Goal: Task Accomplishment & Management: Manage account settings

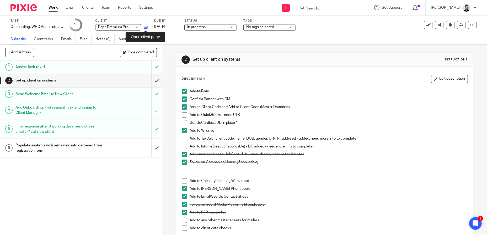
click at [147, 27] on icon at bounding box center [146, 27] width 4 height 4
click at [182, 147] on span at bounding box center [184, 146] width 5 height 5
drag, startPoint x: 183, startPoint y: 139, endPoint x: 236, endPoint y: 140, distance: 52.8
click at [184, 139] on span at bounding box center [184, 138] width 5 height 5
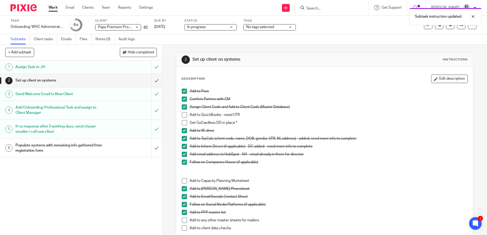
click at [393, 150] on div "Add to Inform Direct (if applicable) - DC added - need more info to complete" at bounding box center [329, 148] width 278 height 8
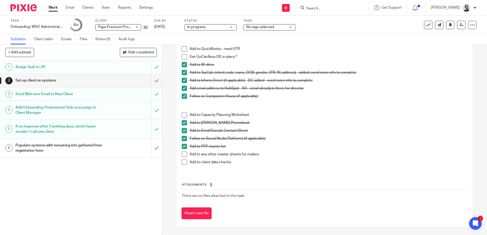
click at [184, 114] on span at bounding box center [184, 114] width 5 height 5
click at [182, 160] on span at bounding box center [184, 161] width 5 height 5
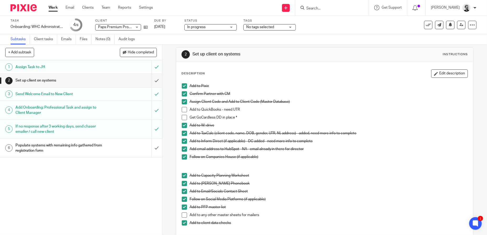
scroll to position [0, 0]
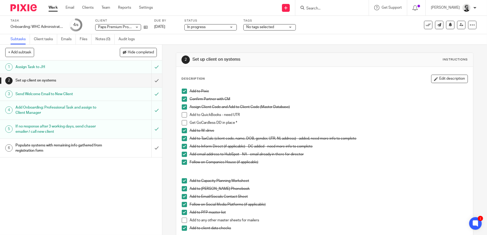
click at [51, 8] on link "Work" at bounding box center [53, 7] width 9 height 5
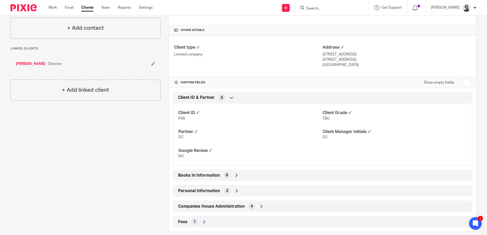
scroll to position [121, 0]
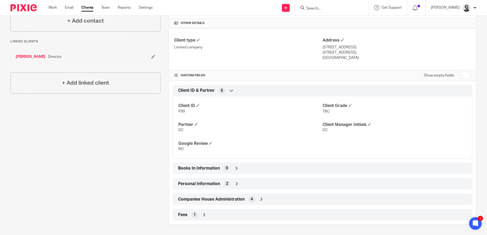
click at [266, 197] on div "Companies House Administration 4" at bounding box center [323, 198] width 292 height 9
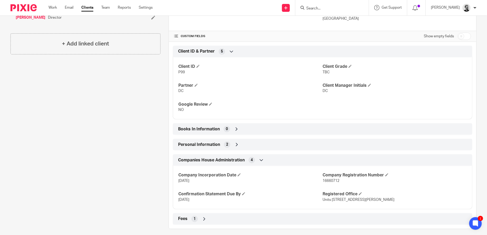
scroll to position [164, 0]
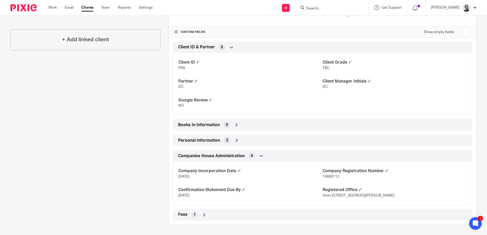
click at [330, 177] on span "16660712" at bounding box center [331, 177] width 17 height 4
copy span "16660712"
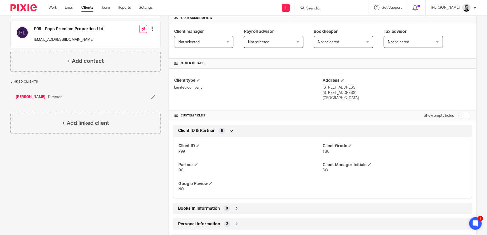
scroll to position [59, 0]
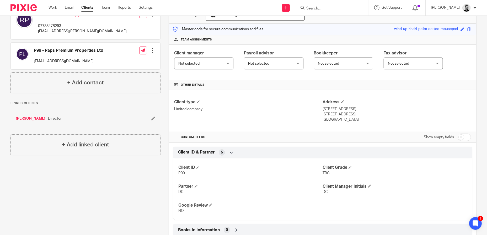
click at [465, 134] on input "checkbox" at bounding box center [464, 136] width 13 height 7
checkbox input "true"
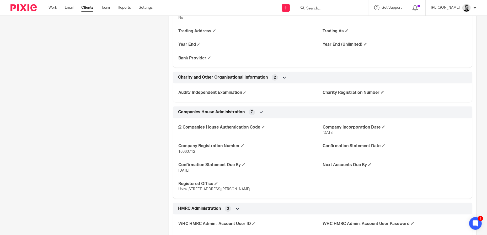
scroll to position [453, 0]
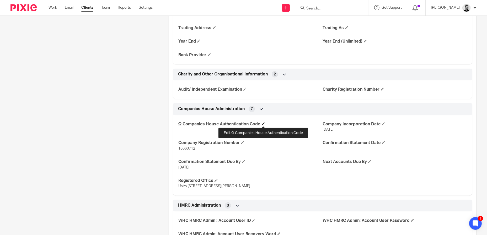
click at [262, 124] on h4 "Ω Companies House Authentication Code" at bounding box center [250, 124] width 144 height 6
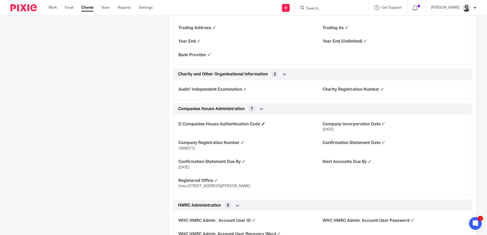
click at [262, 124] on span at bounding box center [263, 123] width 3 height 3
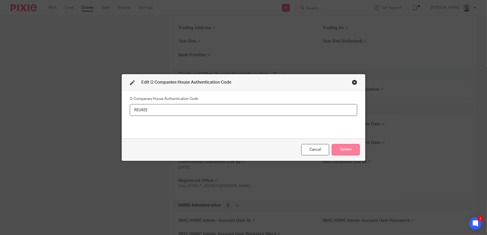
type input "REUXEE"
click at [349, 150] on button "Update" at bounding box center [346, 149] width 28 height 11
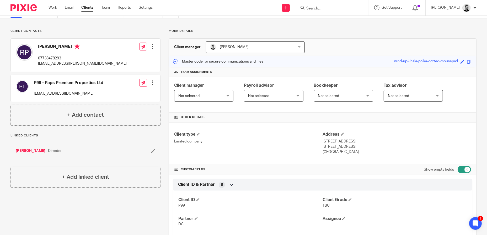
scroll to position [0, 0]
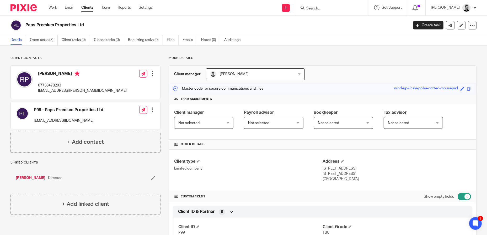
drag, startPoint x: 76, startPoint y: 26, endPoint x: 25, endPoint y: 28, distance: 50.9
click at [25, 28] on div "Paps Premium Properties Ltd" at bounding box center [207, 25] width 395 height 11
copy h2 "Paps Premium Properties Ltd"
click at [360, 172] on p "Portsmouth, Hampshire, PO4 9AN" at bounding box center [397, 173] width 149 height 5
drag, startPoint x: 355, startPoint y: 168, endPoint x: 320, endPoint y: 170, distance: 35.2
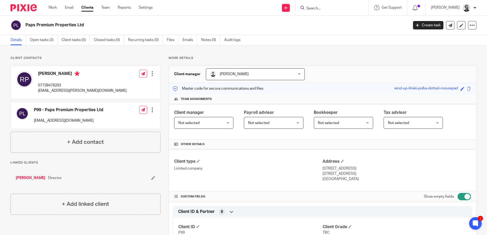
click at [323, 170] on p "127 Haslemere Road, Southsea" at bounding box center [397, 168] width 149 height 5
drag, startPoint x: 320, startPoint y: 170, endPoint x: 374, endPoint y: 168, distance: 54.3
click at [374, 168] on p "127 Haslemere Road, Southsea" at bounding box center [397, 168] width 149 height 5
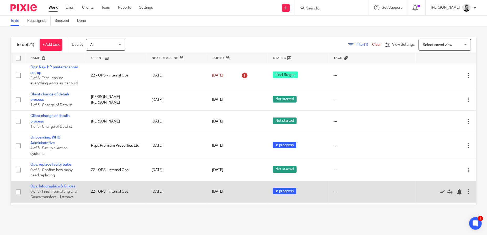
scroll to position [26, 0]
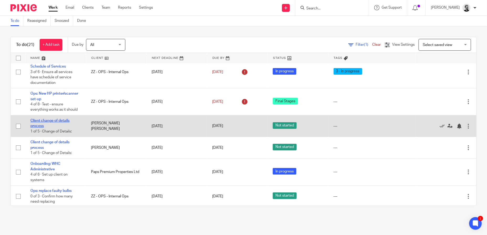
click at [41, 121] on link "Client change of details process" at bounding box center [49, 123] width 39 height 9
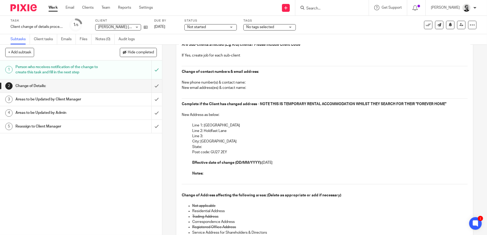
scroll to position [52, 0]
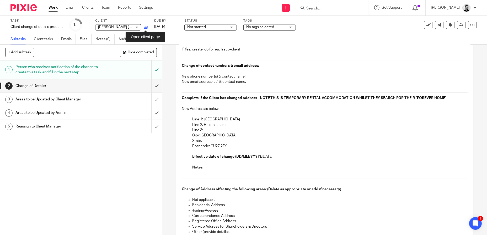
click at [146, 28] on icon at bounding box center [146, 27] width 4 height 4
drag, startPoint x: 234, startPoint y: 120, endPoint x: 203, endPoint y: 120, distance: 31.2
click at [203, 120] on p "Line 1: Plum Tree House" at bounding box center [330, 119] width 276 height 5
copy p "Plum Tree House"
drag, startPoint x: 227, startPoint y: 123, endPoint x: 203, endPoint y: 125, distance: 24.5
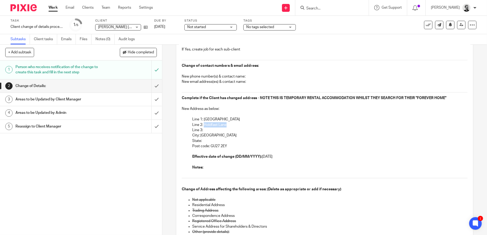
click at [203, 125] on p "Line 2: Holdfast Lane" at bounding box center [330, 124] width 276 height 5
copy p "Holdfast Lane"
click at [212, 136] on p "City: Haslemere" at bounding box center [330, 135] width 276 height 5
copy p "Haslemere"
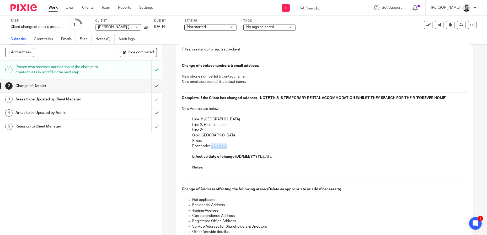
drag, startPoint x: 228, startPoint y: 146, endPoint x: 211, endPoint y: 146, distance: 17.3
click at [211, 146] on p "Post code: GU27 2EY" at bounding box center [330, 145] width 276 height 5
copy p "U27 2EY"
drag, startPoint x: 228, startPoint y: 146, endPoint x: 235, endPoint y: 144, distance: 6.7
click at [229, 146] on p "Post code: GU27 2EY" at bounding box center [330, 145] width 276 height 5
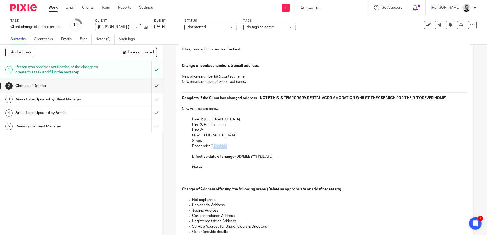
click at [230, 145] on p "Post code: GU27 2EY" at bounding box center [330, 145] width 276 height 5
drag, startPoint x: 210, startPoint y: 145, endPoint x: 229, endPoint y: 145, distance: 19.2
click at [229, 145] on p "Post code: GU27 2EY" at bounding box center [330, 145] width 276 height 5
copy p "GU27 2EY"
click at [153, 87] on input "submit" at bounding box center [81, 85] width 162 height 13
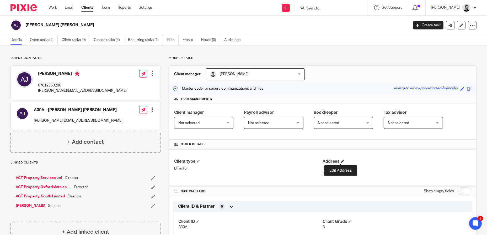
click at [341, 160] on span at bounding box center [342, 160] width 3 height 3
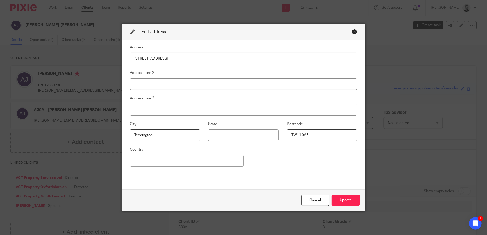
drag, startPoint x: 159, startPoint y: 60, endPoint x: 107, endPoint y: 59, distance: 52.0
click at [107, 59] on div "Edit address Address [GEOGRAPHIC_DATA] Address Line 2 Address Line 3 City [GEOG…" at bounding box center [243, 117] width 487 height 235
type input "[GEOGRAPHIC_DATA]"
click at [166, 83] on input at bounding box center [244, 84] width 228 height 12
paste input "Holdfast Lane"
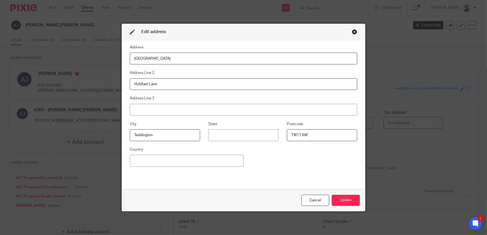
type input "Holdfast Lane"
click at [186, 106] on input at bounding box center [244, 110] width 228 height 12
paste input "Haslemere"
type input "Haslemere"
drag, startPoint x: 315, startPoint y: 135, endPoint x: 285, endPoint y: 135, distance: 30.4
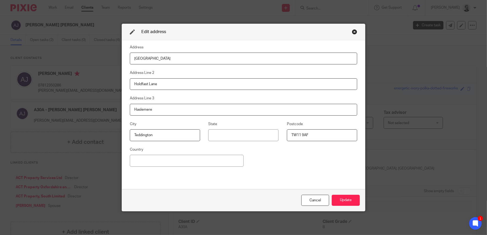
click at [283, 136] on fieldset "Postcode TW11 9AF" at bounding box center [318, 131] width 78 height 20
paste input "U27 2EY"
type input "U27 2EY"
drag, startPoint x: 161, startPoint y: 135, endPoint x: 116, endPoint y: 136, distance: 44.9
click at [116, 136] on div "Edit address Address [GEOGRAPHIC_DATA] Address Line 2 Holdfast Lane Address Lin…" at bounding box center [243, 117] width 487 height 235
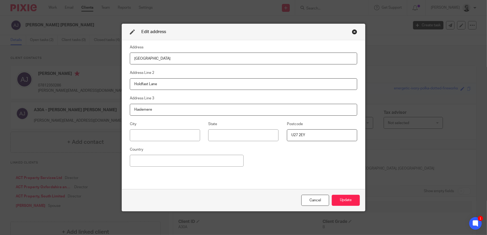
click at [289, 135] on input "U27 2EY" at bounding box center [322, 135] width 70 height 12
drag, startPoint x: 318, startPoint y: 135, endPoint x: 321, endPoint y: 133, distance: 3.6
click at [319, 134] on input "U27 2EY" at bounding box center [322, 135] width 70 height 12
click at [316, 134] on input "U27 2EY" at bounding box center [322, 135] width 70 height 12
click at [316, 136] on input "U27 2EY" at bounding box center [322, 135] width 70 height 12
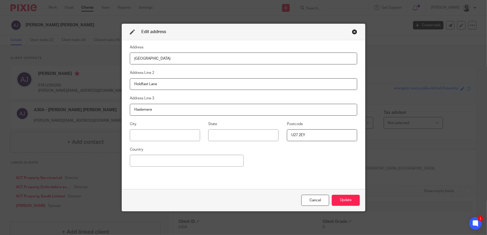
click at [295, 135] on input "U27 2EY" at bounding box center [322, 135] width 70 height 12
drag, startPoint x: 289, startPoint y: 134, endPoint x: 323, endPoint y: 133, distance: 33.1
click at [312, 134] on input "U27 2EY" at bounding box center [322, 135] width 70 height 12
paste input "G"
type input "GU27 2EY"
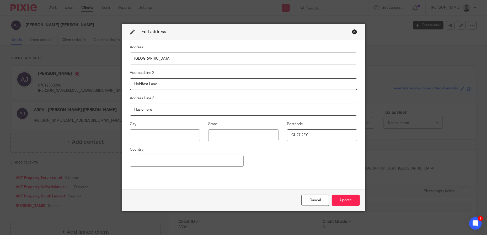
click at [142, 108] on input "Haslemere" at bounding box center [244, 110] width 228 height 12
drag, startPoint x: 300, startPoint y: 134, endPoint x: 308, endPoint y: 134, distance: 7.1
click at [301, 134] on input "GU27 2EY" at bounding box center [322, 135] width 70 height 12
drag, startPoint x: 308, startPoint y: 134, endPoint x: 283, endPoint y: 135, distance: 24.9
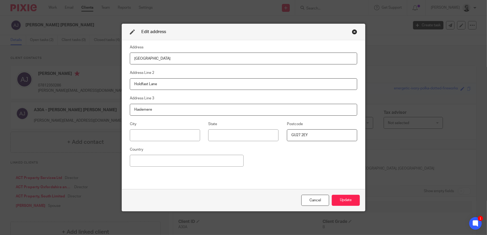
click at [283, 135] on fieldset "Postcode GU27 2EY" at bounding box center [318, 131] width 78 height 20
click at [140, 110] on input "Haslemere" at bounding box center [244, 110] width 228 height 12
click at [151, 134] on input at bounding box center [165, 135] width 70 height 12
paste input "Haslemere"
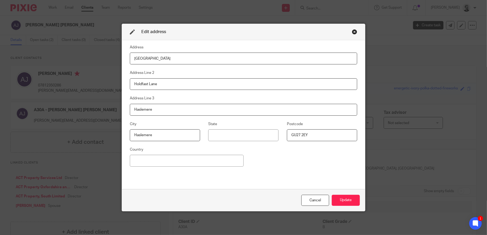
type input "Haslemere"
click at [163, 112] on input "Haslemere" at bounding box center [244, 110] width 228 height 12
drag, startPoint x: 167, startPoint y: 114, endPoint x: 112, endPoint y: 111, distance: 54.4
click at [112, 111] on div "Edit address Address Plum Tree House Address Line 2 Holdfast Lane Address Line …" at bounding box center [243, 117] width 487 height 235
click at [259, 152] on div "Address Plum Tree House Address Line 2 Holdfast Lane Address Line 3 City Haslem…" at bounding box center [244, 114] width 228 height 141
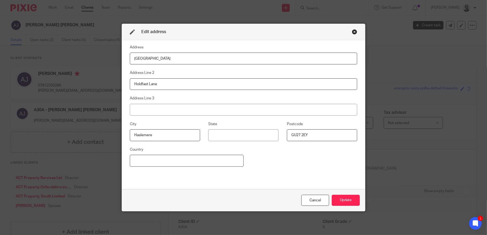
click at [141, 159] on input at bounding box center [187, 161] width 114 height 12
type input "United Kingdom"
type input "Denmead"
type input "Hampshire"
click at [228, 134] on input "Hampshire" at bounding box center [243, 135] width 70 height 12
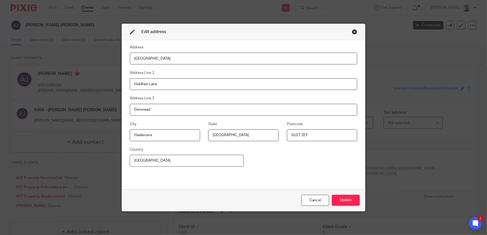
click at [228, 134] on input "Hampshire" at bounding box center [243, 135] width 70 height 12
click at [140, 112] on input "Denmead" at bounding box center [244, 110] width 228 height 12
drag, startPoint x: 154, startPoint y: 137, endPoint x: 104, endPoint y: 133, distance: 50.0
click at [104, 133] on div "Edit address Address Plum Tree House Address Line 2 Holdfast Lane Address Line …" at bounding box center [243, 117] width 487 height 235
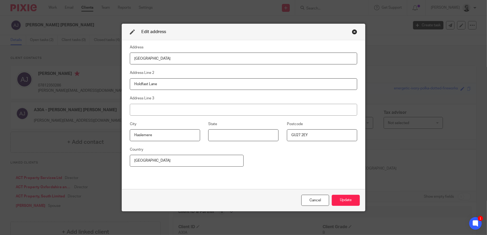
click at [261, 137] on input at bounding box center [243, 135] width 70 height 12
paste input "Surrey"
type input "Surrey"
click at [339, 160] on div "Address Plum Tree House Address Line 2 Holdfast Lane Address Line 3 City Haslem…" at bounding box center [244, 114] width 228 height 141
click at [347, 201] on button "Update" at bounding box center [346, 199] width 28 height 11
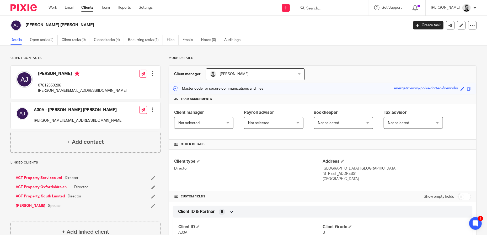
click at [357, 172] on p "[STREET_ADDRESS]" at bounding box center [397, 173] width 149 height 5
drag, startPoint x: 348, startPoint y: 168, endPoint x: 321, endPoint y: 171, distance: 27.4
click at [323, 171] on div "Address [GEOGRAPHIC_DATA], [GEOGRAPHIC_DATA] [STREET_ADDRESS] [GEOGRAPHIC_DATA]" at bounding box center [397, 170] width 149 height 23
copy p "Plum Tree House"
drag, startPoint x: 376, startPoint y: 168, endPoint x: 350, endPoint y: 169, distance: 26.0
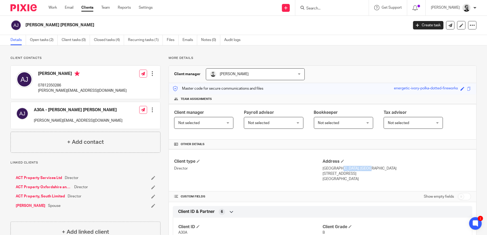
click at [350, 169] on p "[GEOGRAPHIC_DATA], [GEOGRAPHIC_DATA]" at bounding box center [397, 168] width 149 height 5
copy p "Holdfast Lane"
click at [330, 173] on p "[STREET_ADDRESS]" at bounding box center [397, 173] width 149 height 5
copy p "Haslemere"
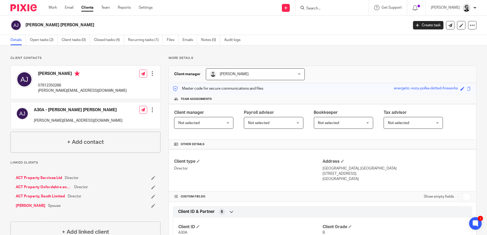
click at [345, 173] on p "[STREET_ADDRESS]" at bounding box center [397, 173] width 149 height 5
copy p "Surrey"
drag, startPoint x: 370, startPoint y: 173, endPoint x: 353, endPoint y: 175, distance: 17.1
click at [353, 175] on p "[STREET_ADDRESS]" at bounding box center [397, 173] width 149 height 5
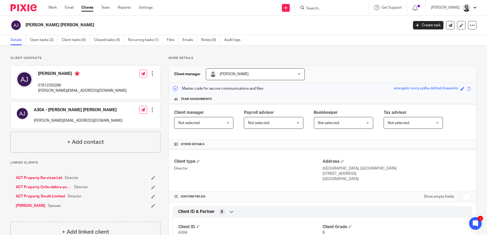
copy p "GU27 2EY"
click at [351, 166] on p "[GEOGRAPHIC_DATA], [GEOGRAPHIC_DATA]" at bounding box center [397, 168] width 149 height 5
drag, startPoint x: 348, startPoint y: 168, endPoint x: 320, endPoint y: 168, distance: 28.3
click at [323, 168] on p "[GEOGRAPHIC_DATA], [GEOGRAPHIC_DATA]" at bounding box center [397, 168] width 149 height 5
copy p "Plum Tree House"
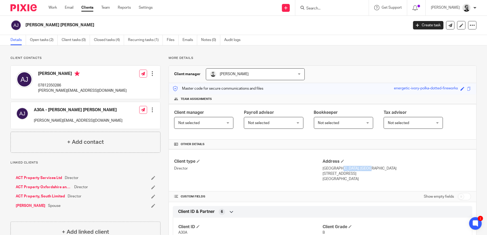
drag, startPoint x: 375, startPoint y: 168, endPoint x: 350, endPoint y: 168, distance: 25.2
click at [350, 168] on p "[GEOGRAPHIC_DATA], [GEOGRAPHIC_DATA]" at bounding box center [397, 168] width 149 height 5
copy p "Holdfast Lane"
click at [335, 173] on p "[STREET_ADDRESS]" at bounding box center [397, 173] width 149 height 5
click at [334, 173] on p "Haslemere, Surrey, GU27 2EY" at bounding box center [397, 173] width 149 height 5
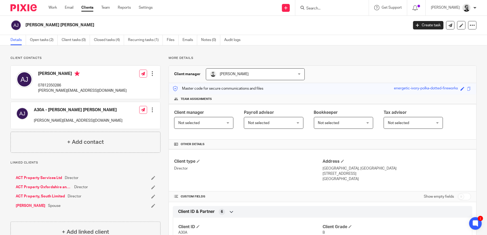
copy p "Haslemere"
click at [345, 174] on p "Haslemere, Surrey, GU27 2EY" at bounding box center [397, 173] width 149 height 5
copy p "Surrey"
drag, startPoint x: 378, startPoint y: 174, endPoint x: 352, endPoint y: 173, distance: 25.5
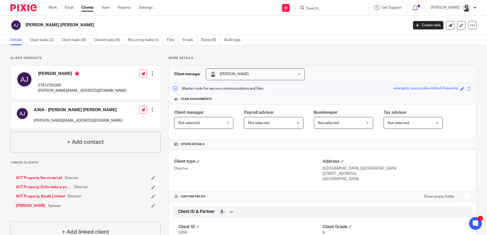
click at [352, 173] on p "Haslemere, Surrey, GU27 2EY" at bounding box center [397, 173] width 149 height 5
copy p "GU27 2EY"
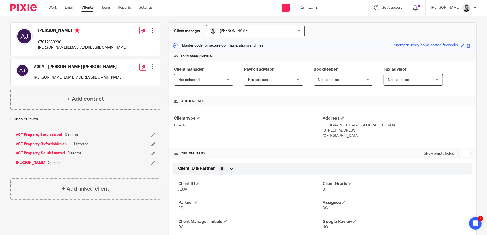
scroll to position [52, 0]
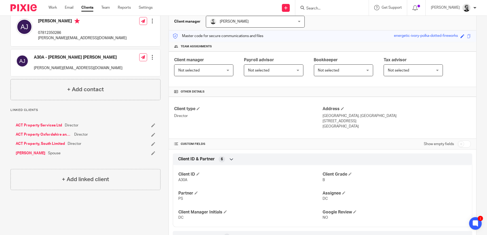
click at [50, 123] on link "ACT Property Services Ltd" at bounding box center [39, 125] width 46 height 5
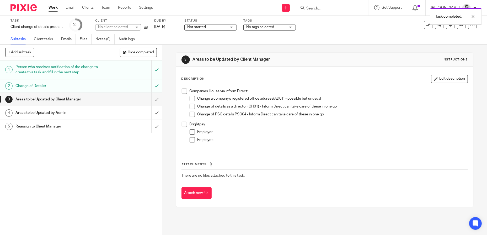
click at [114, 69] on div "Person who receives notification of the change to create this task and fill in …" at bounding box center [80, 69] width 131 height 13
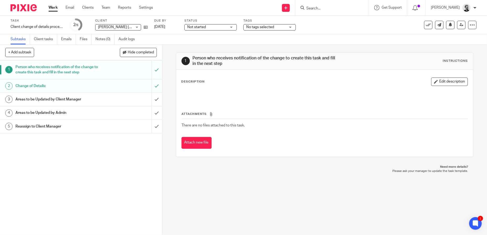
click at [117, 84] on div "Change of Details:" at bounding box center [80, 86] width 131 height 8
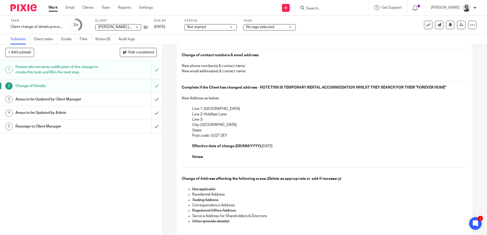
scroll to position [52, 0]
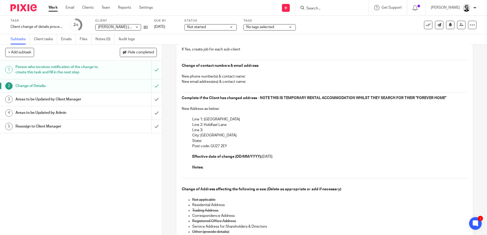
click at [114, 115] on div "Areas to be Updated by Admin" at bounding box center [80, 113] width 131 height 8
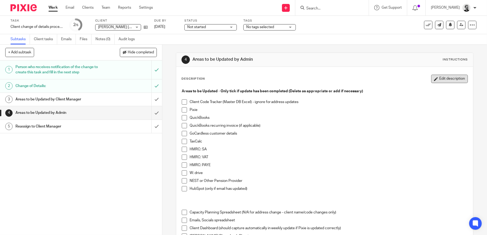
click at [434, 77] on button "Edit description" at bounding box center [449, 79] width 37 height 8
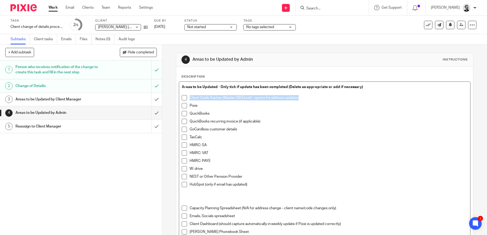
drag, startPoint x: 302, startPoint y: 98, endPoint x: 189, endPoint y: 99, distance: 112.3
click at [190, 99] on p "Client Code Tracker (Master DB Excel) - ignore for address updates" at bounding box center [329, 97] width 278 height 5
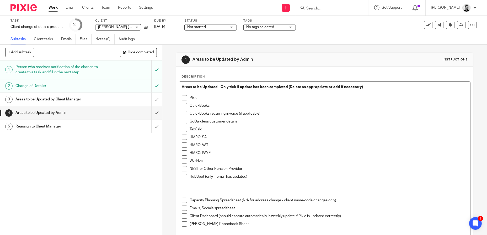
click at [184, 99] on span at bounding box center [184, 97] width 5 height 5
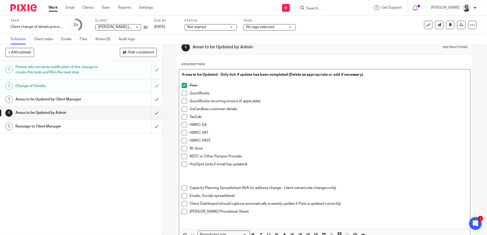
scroll to position [26, 0]
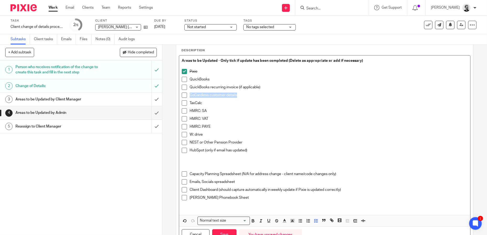
drag, startPoint x: 244, startPoint y: 95, endPoint x: 182, endPoint y: 96, distance: 61.9
click at [182, 96] on li "GoCardless customer details" at bounding box center [325, 96] width 286 height 8
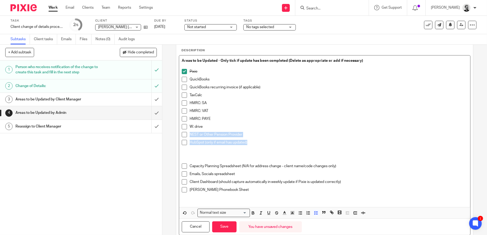
drag, startPoint x: 255, startPoint y: 143, endPoint x: 186, endPoint y: 136, distance: 69.3
click at [186, 136] on ul "Pixie QuickBooks QuickBooks recurring invoice (if applicable) TaxCalc HMRC: SA …" at bounding box center [325, 108] width 286 height 79
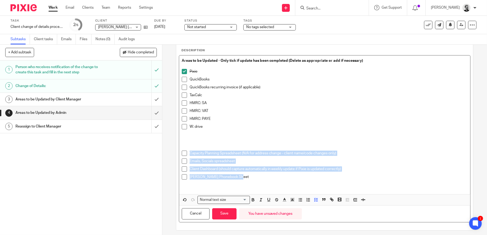
drag, startPoint x: 255, startPoint y: 177, endPoint x: 182, endPoint y: 154, distance: 76.9
click at [182, 154] on ul "Capacity Planning Spreadsheet (N/A for address change - client name/code change…" at bounding box center [325, 167] width 286 height 34
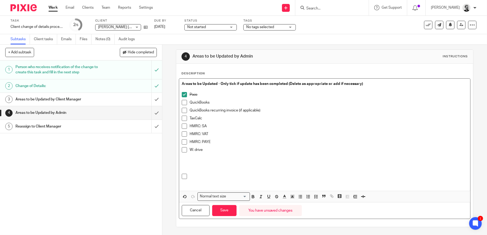
scroll to position [0, 0]
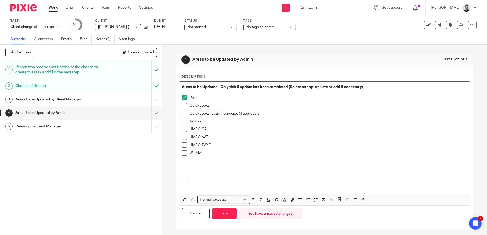
click at [197, 179] on p at bounding box center [329, 179] width 278 height 5
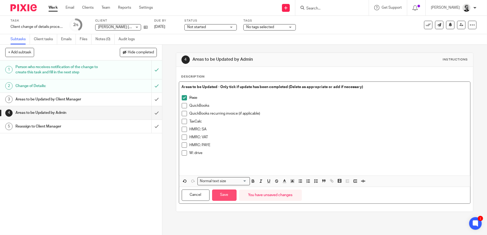
click at [227, 194] on button "Save" at bounding box center [224, 194] width 24 height 11
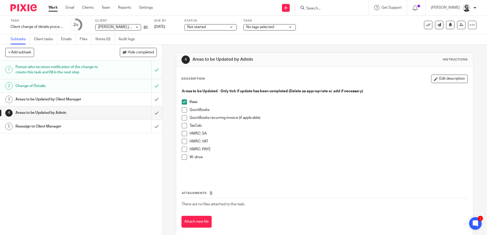
click at [182, 126] on span at bounding box center [184, 125] width 5 height 5
click at [183, 111] on span at bounding box center [184, 109] width 5 height 5
click at [444, 75] on button "Edit description" at bounding box center [449, 79] width 37 height 8
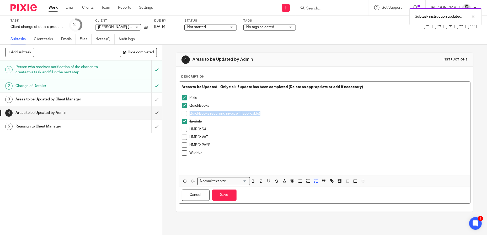
drag, startPoint x: 260, startPoint y: 113, endPoint x: 183, endPoint y: 114, distance: 76.9
click at [183, 114] on li "QuickBooks recurring invoice (if applicable)" at bounding box center [325, 115] width 286 height 8
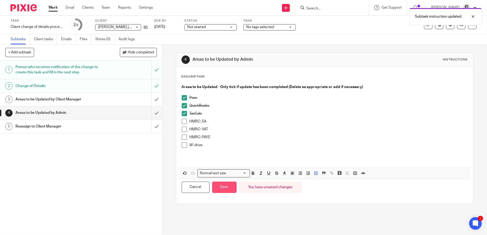
click at [224, 189] on button "Save" at bounding box center [224, 186] width 24 height 11
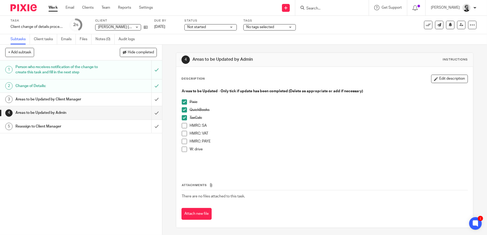
click at [101, 69] on div "Person who receives notification of the change to create this task and fill in …" at bounding box center [80, 69] width 131 height 13
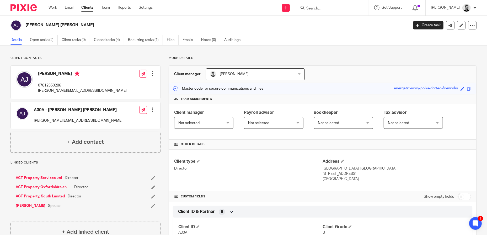
click at [330, 8] on input "Search" at bounding box center [329, 8] width 47 height 5
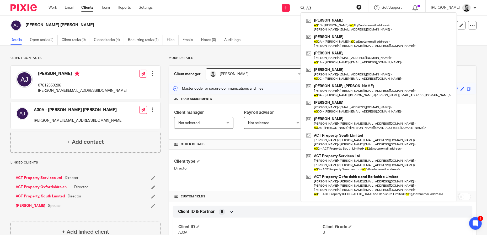
type input "A"
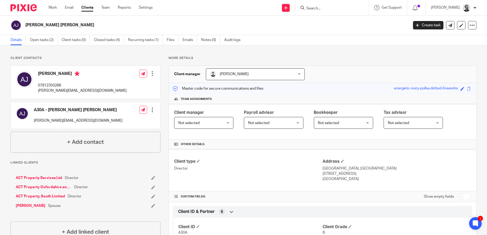
drag, startPoint x: 373, startPoint y: 174, endPoint x: 352, endPoint y: 174, distance: 20.7
click at [352, 174] on p "[STREET_ADDRESS]" at bounding box center [397, 173] width 149 height 5
copy p "GU27 2EY"
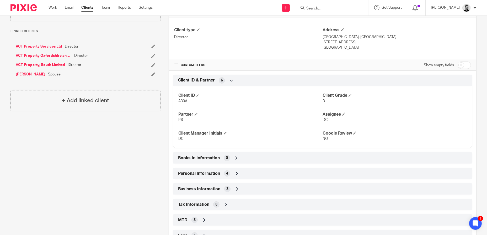
scroll to position [152, 0]
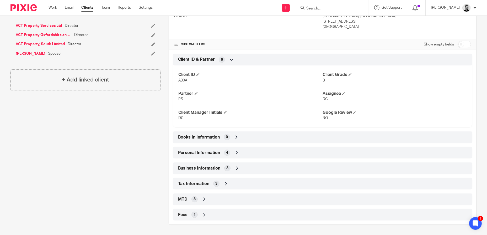
click at [240, 184] on div "Tax Information 3" at bounding box center [323, 183] width 292 height 9
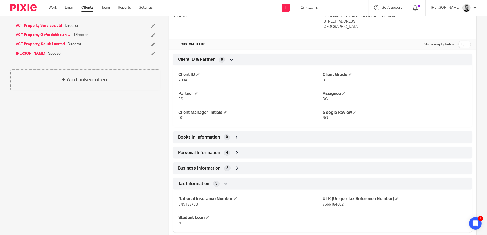
click at [241, 183] on div "Tax Information 3" at bounding box center [323, 183] width 292 height 9
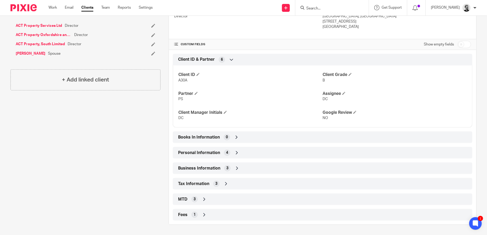
click at [239, 165] on div "Business Information 3" at bounding box center [323, 167] width 292 height 9
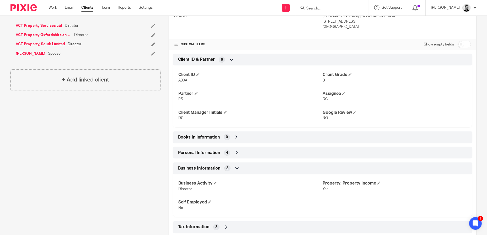
click at [239, 165] on div "Business Information 3" at bounding box center [323, 167] width 292 height 9
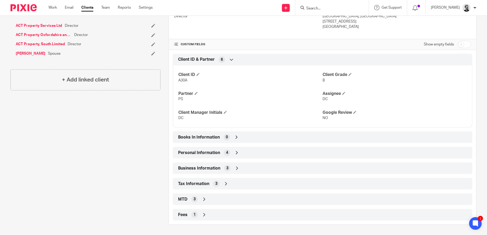
click at [214, 199] on div "MTD 3" at bounding box center [323, 198] width 292 height 9
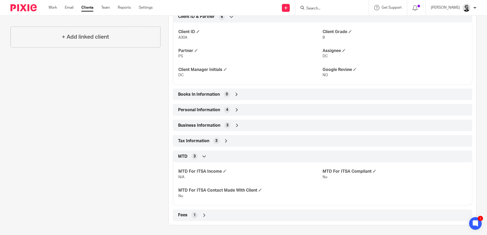
scroll to position [195, 0]
click at [221, 156] on div "MTD 3" at bounding box center [323, 155] width 292 height 9
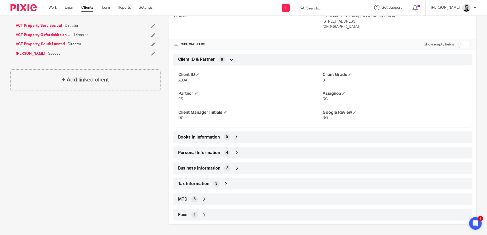
click at [242, 139] on div "Books In Information 0" at bounding box center [323, 137] width 292 height 9
click at [242, 138] on div "Books In Information 0" at bounding box center [323, 137] width 292 height 9
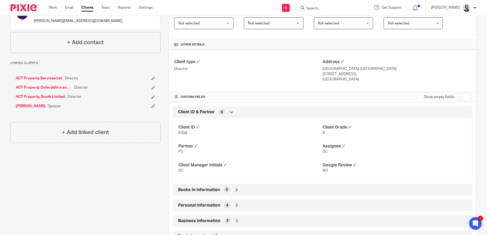
click at [235, 110] on div "Client ID & Partner 6" at bounding box center [323, 112] width 292 height 9
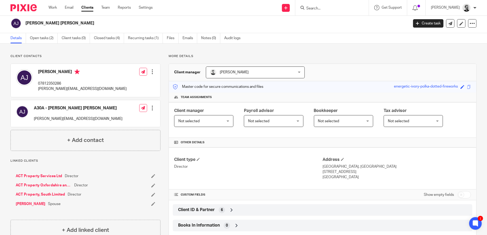
scroll to position [0, 0]
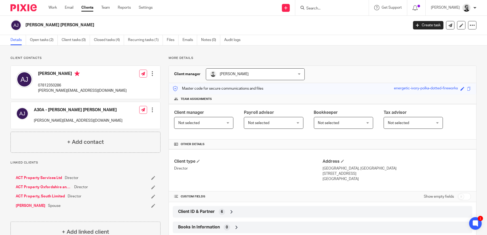
drag, startPoint x: 353, startPoint y: 180, endPoint x: 320, endPoint y: 168, distance: 34.6
click at [323, 168] on div "Address [GEOGRAPHIC_DATA], [GEOGRAPHIC_DATA] [STREET_ADDRESS] [GEOGRAPHIC_DATA]" at bounding box center [397, 170] width 149 height 23
copy div "[STREET_ADDRESS]"
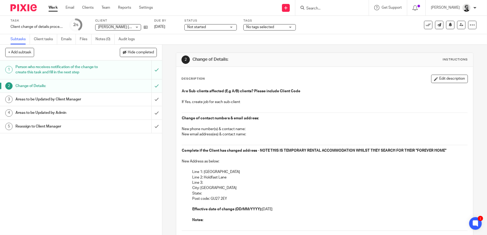
click at [114, 110] on div "Areas to be Updated by Admin" at bounding box center [80, 113] width 131 height 8
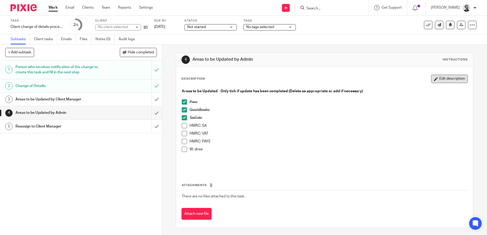
click at [435, 79] on button "Edit description" at bounding box center [449, 79] width 37 height 8
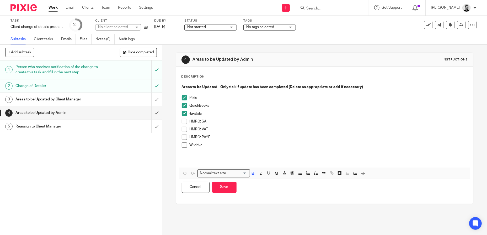
click at [226, 121] on p "HMRC: SA" at bounding box center [329, 121] width 278 height 5
click at [258, 139] on p "HMRC: PAYE" at bounding box center [329, 136] width 278 height 5
click at [183, 122] on span at bounding box center [184, 121] width 5 height 5
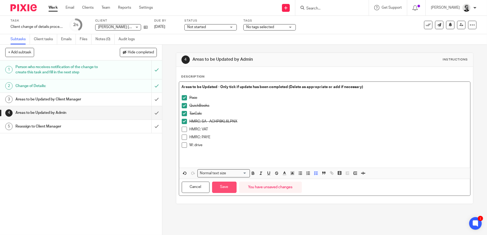
click at [220, 188] on button "Save" at bounding box center [224, 186] width 24 height 11
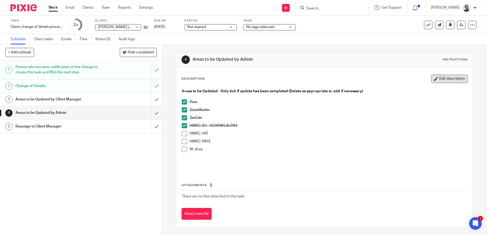
click at [445, 81] on button "Edit description" at bounding box center [449, 79] width 37 height 8
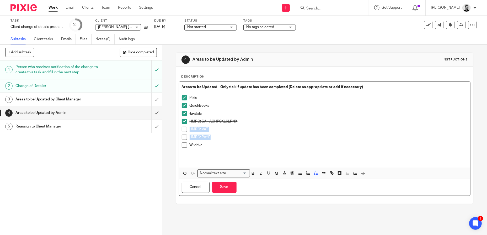
drag, startPoint x: 215, startPoint y: 135, endPoint x: 188, endPoint y: 129, distance: 28.1
click at [188, 129] on ul "Pixie QuickBooks TaxCalc HMRC: SA - ACHP8KL6LPNX HMRC: VAT HMRC: PAYE W: drive" at bounding box center [325, 124] width 286 height 58
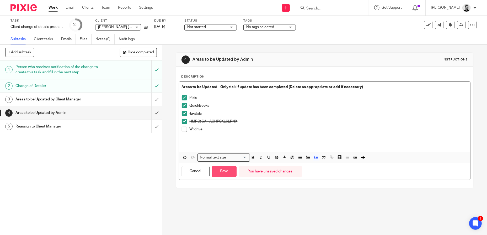
click at [221, 169] on button "Save" at bounding box center [224, 171] width 24 height 11
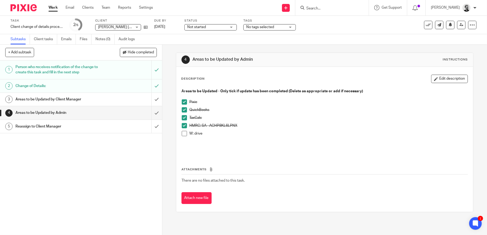
click at [182, 132] on span at bounding box center [184, 133] width 5 height 5
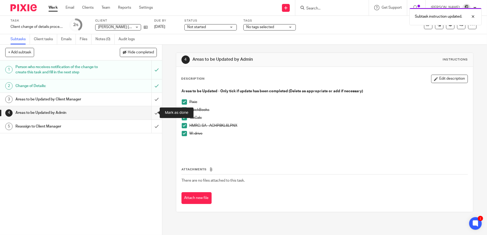
click at [154, 113] on input "submit" at bounding box center [81, 112] width 162 height 13
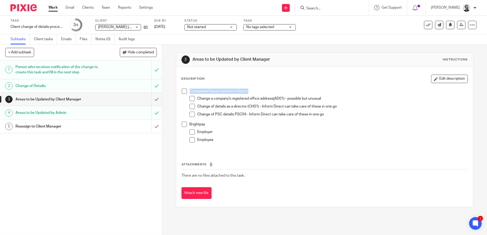
drag, startPoint x: 256, startPoint y: 89, endPoint x: 187, endPoint y: 87, distance: 69.3
click at [187, 87] on div "Companies House via Inform Direct: Change a company's registered office address…" at bounding box center [325, 118] width 292 height 65
click at [438, 79] on button "Edit description" at bounding box center [449, 79] width 37 height 8
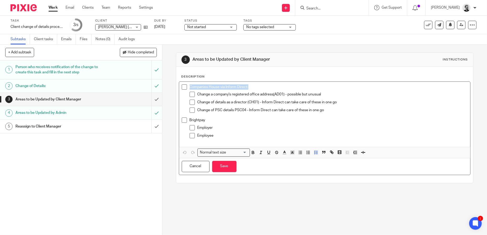
click at [265, 86] on p "Companies House via Inform Direct:" at bounding box center [329, 86] width 278 height 5
drag, startPoint x: 263, startPoint y: 87, endPoint x: 185, endPoint y: 86, distance: 78.5
click at [185, 86] on li "Companies House via Inform Direct: Change a company's registered office address…" at bounding box center [325, 100] width 286 height 33
click at [274, 152] on icon "button" at bounding box center [276, 152] width 5 height 5
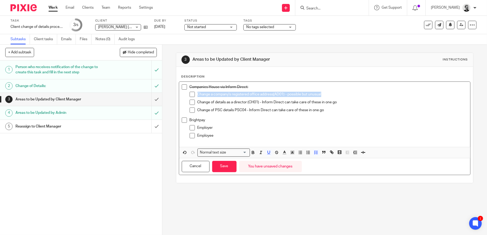
drag, startPoint x: 332, startPoint y: 94, endPoint x: 194, endPoint y: 94, distance: 138.0
click at [194, 94] on li "Change a company's registered office address ( AD01) - possible but unusual" at bounding box center [329, 96] width 278 height 8
click at [275, 151] on icon "button" at bounding box center [276, 152] width 5 height 5
click at [311, 103] on p "Change of details as a director (CH01) - Inform Direct can take care of these i…" at bounding box center [333, 101] width 271 height 5
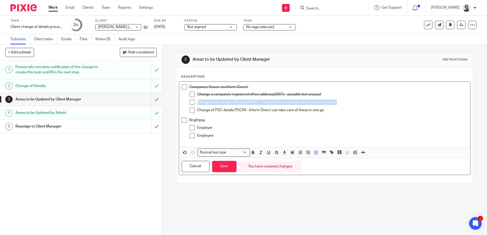
drag, startPoint x: 340, startPoint y: 102, endPoint x: 196, endPoint y: 103, distance: 143.8
click at [198, 103] on p "Change of details as a director (CH01) - Inform Direct can take care of these i…" at bounding box center [333, 101] width 271 height 5
click at [364, 111] on p "Change of PSC details PSC04 - Inform Direct can take care of these in one go" at bounding box center [333, 109] width 271 height 5
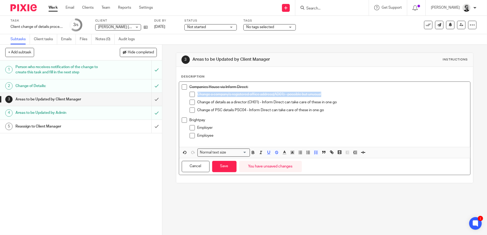
drag, startPoint x: 329, startPoint y: 94, endPoint x: 195, endPoint y: 95, distance: 134.4
click at [195, 95] on li "Change a company's registered office address ( AD01) - possible but unusual" at bounding box center [329, 96] width 278 height 8
click at [276, 152] on icon "button" at bounding box center [276, 152] width 5 height 5
click at [193, 167] on button "Cancel" at bounding box center [196, 166] width 28 height 11
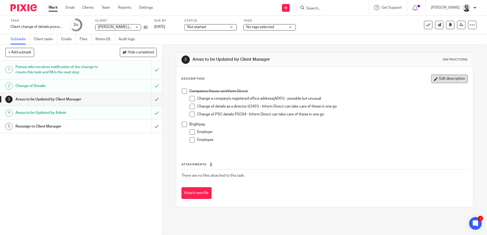
click at [434, 77] on button "Edit description" at bounding box center [449, 79] width 37 height 8
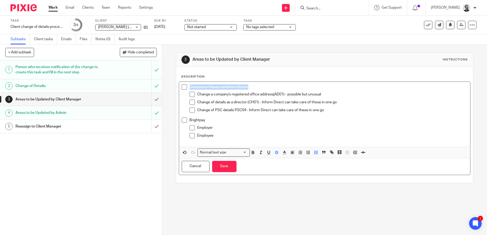
drag, startPoint x: 255, startPoint y: 86, endPoint x: 188, endPoint y: 85, distance: 66.9
click at [190, 85] on p "Companies House via Inform Direct:" at bounding box center [329, 86] width 278 height 5
click at [276, 153] on icon "button" at bounding box center [276, 152] width 5 height 5
click at [282, 111] on p "Change of PSC details PSC04 - Inform Direct can take care of these in one go" at bounding box center [333, 109] width 271 height 5
click at [226, 164] on button "Save" at bounding box center [224, 166] width 24 height 11
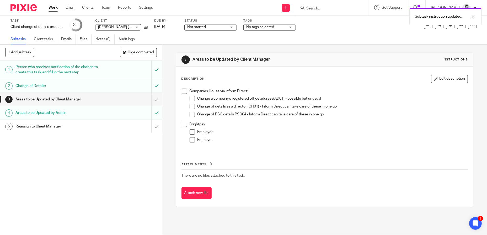
click at [130, 127] on div "Reassign to Client Manager" at bounding box center [80, 126] width 131 height 8
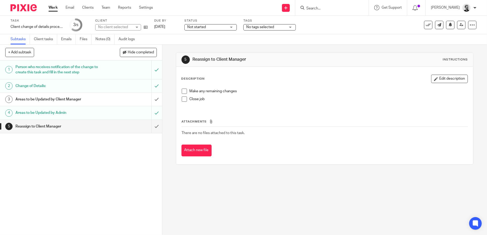
click at [226, 26] on span "Not started" at bounding box center [206, 27] width 39 height 6
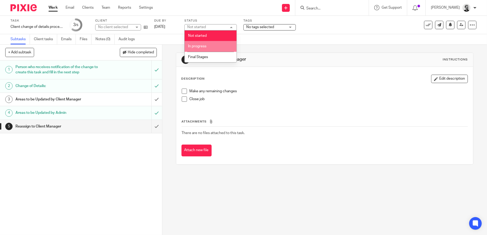
click at [209, 47] on li "In progress" at bounding box center [211, 46] width 52 height 11
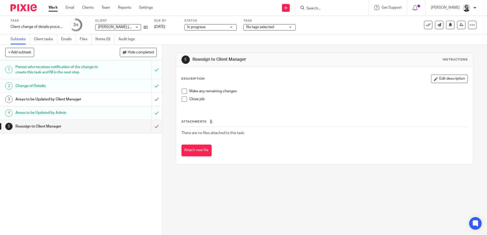
drag, startPoint x: 119, startPoint y: 175, endPoint x: 144, endPoint y: 147, distance: 37.4
click at [119, 174] on div "1 Person who receives notification of the change to create this task and fill i…" at bounding box center [81, 147] width 162 height 174
click at [153, 126] on input "submit" at bounding box center [81, 126] width 162 height 13
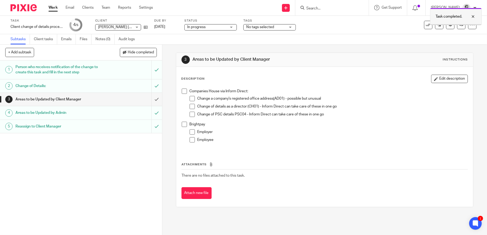
click at [472, 16] on div at bounding box center [469, 16] width 14 height 6
click at [460, 24] on icon at bounding box center [462, 25] width 4 height 4
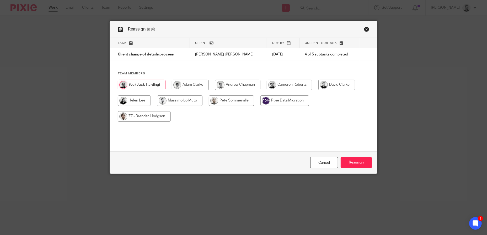
click at [342, 85] on input "radio" at bounding box center [337, 85] width 37 height 10
radio input "true"
click at [354, 165] on input "Reassign" at bounding box center [356, 162] width 31 height 11
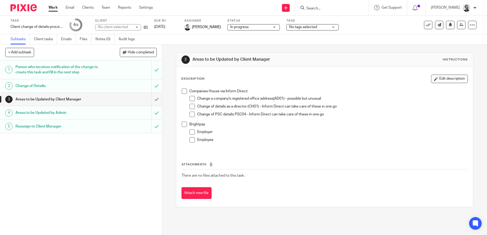
click at [51, 9] on link "Work" at bounding box center [53, 7] width 9 height 5
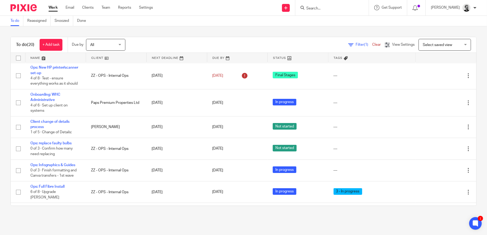
scroll to position [52, 0]
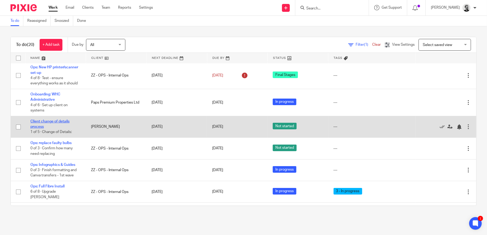
click at [57, 121] on link "Client change of details process" at bounding box center [49, 123] width 39 height 9
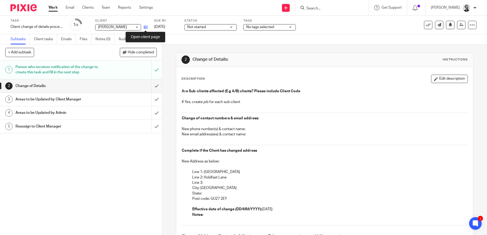
click at [143, 27] on link at bounding box center [144, 26] width 7 height 5
click at [154, 88] on input "submit" at bounding box center [81, 85] width 162 height 13
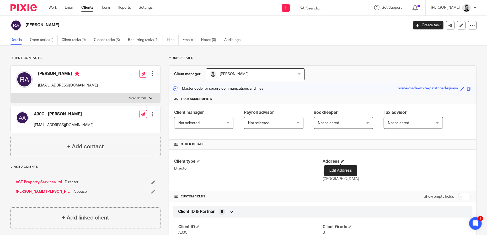
click at [341, 160] on span at bounding box center [342, 160] width 3 height 3
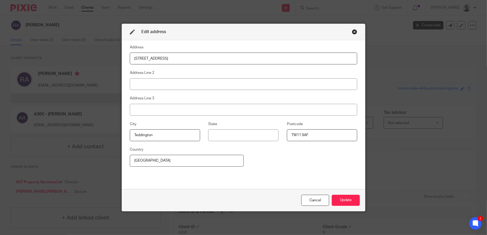
drag, startPoint x: 174, startPoint y: 57, endPoint x: 93, endPoint y: 50, distance: 81.3
click at [86, 50] on div "Edit address Address [GEOGRAPHIC_DATA] Address Line 2 Address Line 3 City [GEOG…" at bounding box center [243, 117] width 487 height 235
click at [197, 58] on input "[STREET_ADDRESS]" at bounding box center [244, 58] width 228 height 12
drag, startPoint x: 282, startPoint y: 57, endPoint x: 263, endPoint y: 58, distance: 18.9
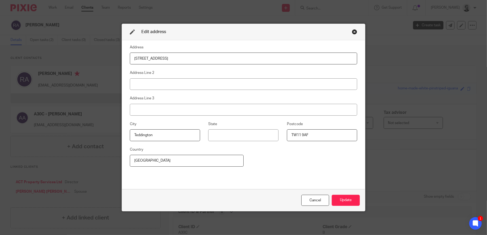
click at [281, 57] on input "[STREET_ADDRESS]" at bounding box center [244, 58] width 228 height 12
drag, startPoint x: 263, startPoint y: 58, endPoint x: 236, endPoint y: 58, distance: 27.6
click at [236, 58] on input "[STREET_ADDRESS]" at bounding box center [244, 58] width 228 height 12
drag, startPoint x: 236, startPoint y: 58, endPoint x: 218, endPoint y: 59, distance: 17.6
click at [218, 59] on input "[STREET_ADDRESS]" at bounding box center [244, 58] width 228 height 12
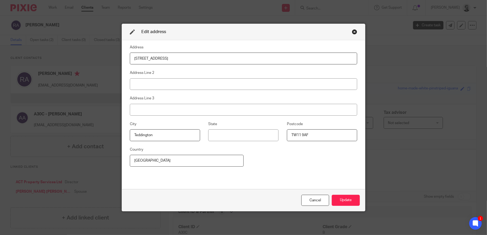
type input "Plum Tree House, Holdfast Lane Haslemere, Surrey, GU27 2EY"
click at [312, 138] on input "TW11 9AF" at bounding box center [322, 135] width 70 height 12
drag, startPoint x: 317, startPoint y: 135, endPoint x: 284, endPoint y: 132, distance: 33.5
click at [284, 132] on fieldset "Postcode TW11 9AF" at bounding box center [318, 131] width 78 height 20
paste input "GU27 2EY"
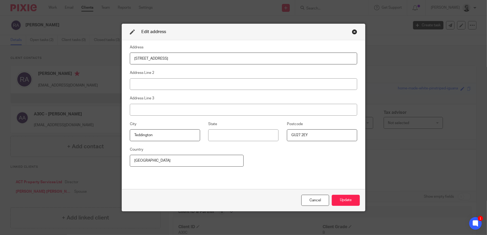
type input "GU27 2EY"
drag, startPoint x: 218, startPoint y: 57, endPoint x: 254, endPoint y: 58, distance: 35.4
click at [254, 58] on input "Plum Tree House, Holdfast Lane Haslemere, Surrey, GU27 2EY" at bounding box center [244, 58] width 228 height 12
click at [213, 57] on input "Plum Tree House, Holdfast Lane Haslemere, Surrey" at bounding box center [244, 58] width 228 height 12
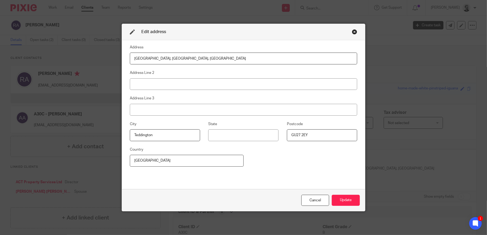
type input "Plum Tree House, Holdfast Lane Haslemere, Surrey"
click at [236, 134] on input at bounding box center [243, 135] width 70 height 12
paste input "Surrey"
type input "Surrey"
click at [213, 58] on input "Plum Tree House, Holdfast Lane Haslemere, Surrey" at bounding box center [244, 58] width 228 height 12
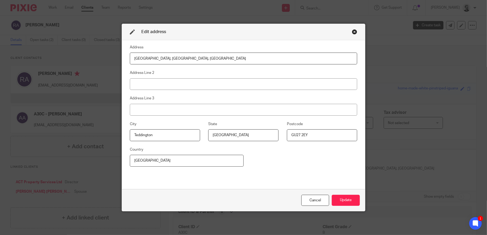
click at [213, 58] on input "Plum Tree House, Holdfast Lane Haslemere, Surrey" at bounding box center [244, 58] width 228 height 12
click at [201, 59] on input "Plum Tree House, Holdfast Lane Haslemere" at bounding box center [244, 58] width 228 height 12
type input "Plum Tree House, Holdfast Lane Haslemere"
click at [143, 136] on input "Teddington" at bounding box center [165, 135] width 70 height 12
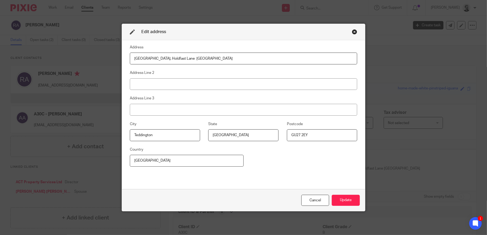
click at [143, 136] on input "Teddington" at bounding box center [165, 135] width 70 height 12
paste input "Haslemere"
type input "Haslemere"
click at [192, 60] on input "Plum Tree House, Holdfast Lane Haslemere" at bounding box center [244, 58] width 228 height 12
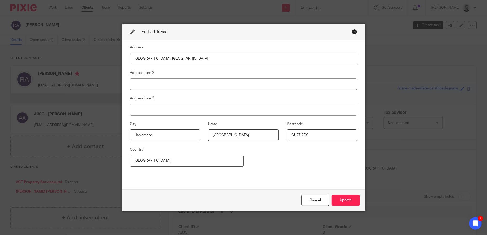
drag, startPoint x: 195, startPoint y: 57, endPoint x: 163, endPoint y: 59, distance: 32.3
click at [163, 59] on input "Plum Tree House, Holdfast Lane" at bounding box center [244, 58] width 228 height 12
type input "Plum Tree House"
click at [259, 84] on input at bounding box center [244, 84] width 228 height 12
paste input "Holdfast Lane"
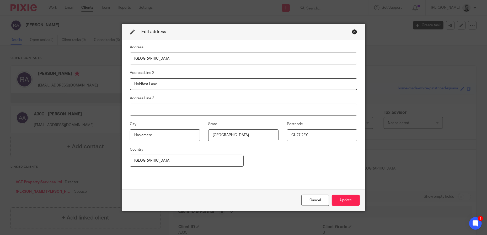
type input "Holdfast Lane"
click at [134, 84] on input "Holdfast Lane" at bounding box center [244, 84] width 228 height 12
click at [132, 59] on input "Plum Tree House" at bounding box center [244, 58] width 228 height 12
click at [349, 201] on button "Update" at bounding box center [346, 199] width 28 height 11
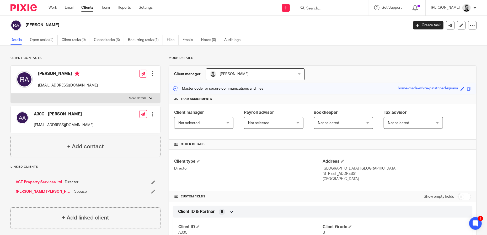
drag, startPoint x: 369, startPoint y: 172, endPoint x: 354, endPoint y: 175, distance: 15.1
click at [354, 175] on p "Haslemere, Surrey, GU27 2EY" at bounding box center [397, 173] width 149 height 5
copy p "U27 2EY"
click at [343, 182] on div "Client type Director Address Plum Tree House, Holdfast Lane Haslemere, Surrey, …" at bounding box center [323, 170] width 308 height 42
drag, startPoint x: 344, startPoint y: 181, endPoint x: 351, endPoint y: 178, distance: 7.7
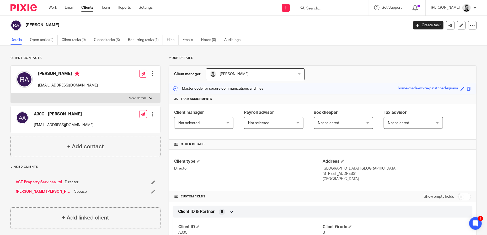
click at [349, 178] on p "United Kingdom" at bounding box center [397, 178] width 149 height 5
drag, startPoint x: 353, startPoint y: 179, endPoint x: 321, endPoint y: 179, distance: 32.0
click at [323, 179] on p "United Kingdom" at bounding box center [397, 178] width 149 height 5
copy p "United Kingdom"
click at [347, 172] on p "Haslemere, Surrey, GU27 2EY" at bounding box center [397, 173] width 149 height 5
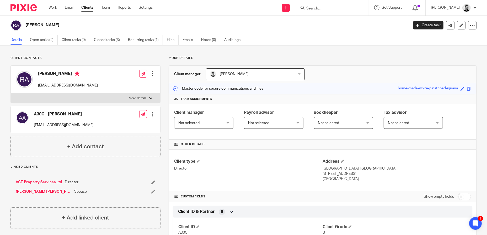
click at [347, 172] on p "Haslemere, Surrey, GU27 2EY" at bounding box center [397, 173] width 149 height 5
copy p "Surrey"
drag, startPoint x: 374, startPoint y: 172, endPoint x: 353, endPoint y: 175, distance: 21.2
click at [353, 175] on p "Haslemere, Surrey, GU27 2EY" at bounding box center [397, 173] width 149 height 5
copy p "GU27 2EY"
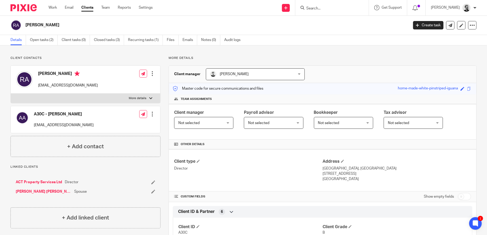
click at [342, 173] on p "Haslemere, Surrey, GU27 2EY" at bounding box center [397, 173] width 149 height 5
click at [331, 173] on p "Haslemere, Surrey, GU27 2EY" at bounding box center [397, 173] width 149 height 5
copy p "Haslemere"
drag, startPoint x: 374, startPoint y: 169, endPoint x: 350, endPoint y: 170, distance: 24.1
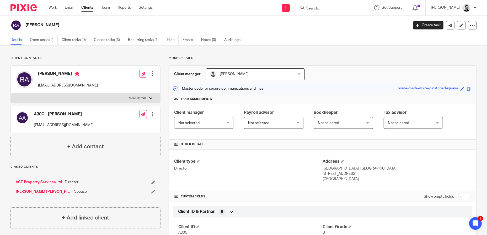
click at [350, 170] on p "Plum Tree House, Holdfast Lane" at bounding box center [397, 168] width 149 height 5
copy p "Holdfast Lane"
drag, startPoint x: 321, startPoint y: 168, endPoint x: 349, endPoint y: 170, distance: 27.3
click at [349, 170] on p "Plum Tree House, Holdfast Lane" at bounding box center [397, 168] width 149 height 5
copy p "Plum Tree House,"
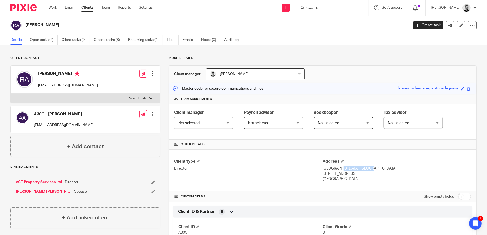
drag, startPoint x: 383, startPoint y: 167, endPoint x: 377, endPoint y: 167, distance: 5.2
click at [378, 167] on p "Plum Tree House, Holdfast Lane" at bounding box center [397, 168] width 149 height 5
drag, startPoint x: 358, startPoint y: 168, endPoint x: 350, endPoint y: 168, distance: 7.9
click at [350, 168] on p "Plum Tree House, Holdfast Lane" at bounding box center [397, 168] width 149 height 5
copy p "Holdfast Lane"
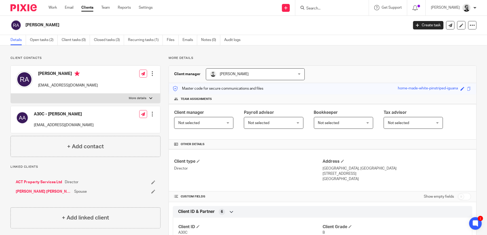
drag, startPoint x: 360, startPoint y: 178, endPoint x: 347, endPoint y: 180, distance: 12.5
click at [360, 178] on p "United Kingdom" at bounding box center [397, 178] width 149 height 5
drag, startPoint x: 349, startPoint y: 179, endPoint x: 320, endPoint y: 168, distance: 30.8
click at [323, 168] on div "Address Plum Tree House, Holdfast Lane Haslemere, Surrey, GU27 2EY United Kingd…" at bounding box center [397, 170] width 149 height 23
copy div "Plum Tree House, Holdfast Lane Haslemere, Surrey, GU27 2EY United Kingdom"
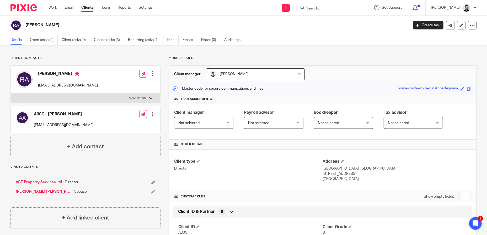
click at [398, 166] on p "Plum Tree House, Holdfast Lane" at bounding box center [397, 168] width 149 height 5
click at [51, 8] on link "Work" at bounding box center [53, 7] width 8 height 5
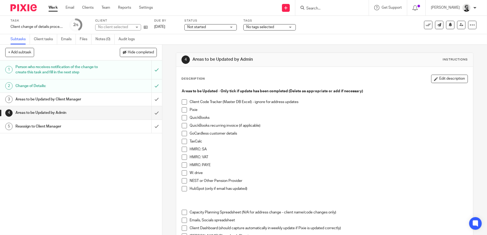
click at [435, 79] on button "Edit description" at bounding box center [449, 79] width 37 height 8
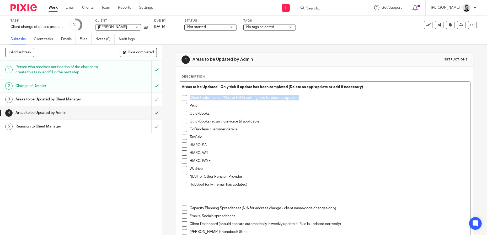
drag, startPoint x: 300, startPoint y: 98, endPoint x: 194, endPoint y: 97, distance: 106.5
click at [190, 97] on p "Client Code Tracker (Master DB Excel) - ignore for address updates" at bounding box center [329, 97] width 278 height 5
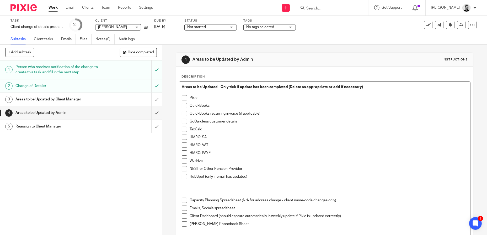
click at [183, 97] on span at bounding box center [184, 97] width 5 height 5
drag, startPoint x: 258, startPoint y: 114, endPoint x: 186, endPoint y: 114, distance: 72.2
click at [186, 114] on li "QuickBooks recurring invoice (if applicable)" at bounding box center [325, 115] width 286 height 8
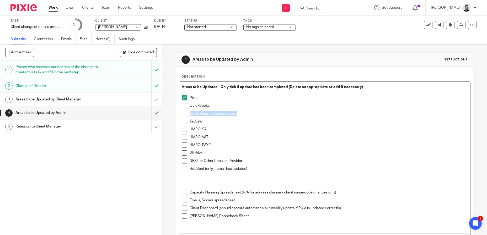
drag, startPoint x: 235, startPoint y: 115, endPoint x: 175, endPoint y: 115, distance: 60.4
click at [176, 115] on div "Description Areas to be Updated - Only tick if update has been completed (Delet…" at bounding box center [324, 168] width 297 height 202
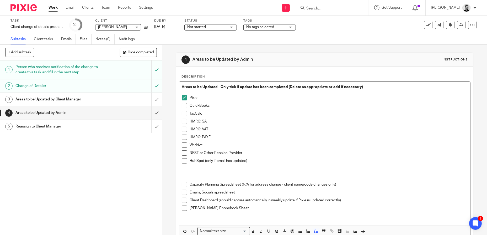
drag, startPoint x: 184, startPoint y: 112, endPoint x: 188, endPoint y: 113, distance: 4.1
click at [184, 113] on span at bounding box center [184, 113] width 5 height 5
drag, startPoint x: 215, startPoint y: 137, endPoint x: 179, endPoint y: 129, distance: 36.5
click at [179, 129] on div "Areas to be Updated - Only tick if update has been completed (Delete as appropr…" at bounding box center [325, 154] width 292 height 144
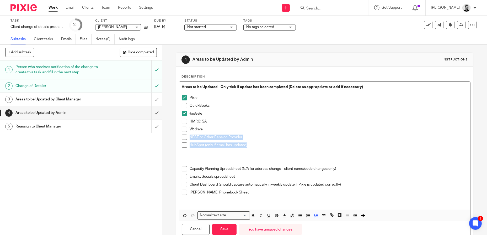
drag, startPoint x: 250, startPoint y: 143, endPoint x: 187, endPoint y: 137, distance: 63.8
click at [187, 137] on ul "Pixie QuickBooks TaxCalc HMRC: SA W: drive NEST or Other Pension Provider HubSp…" at bounding box center [325, 122] width 286 height 55
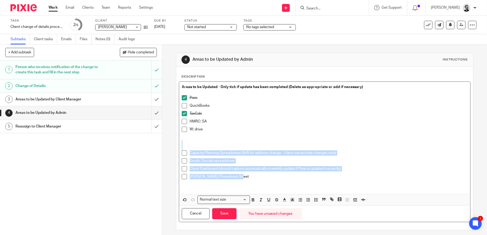
drag, startPoint x: 258, startPoint y: 174, endPoint x: 186, endPoint y: 149, distance: 76.4
click at [184, 149] on div "Areas to be Updated - Only tick if update has been completed (Delete as appropr…" at bounding box center [325, 138] width 292 height 112
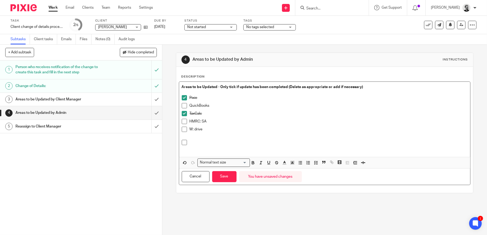
click at [195, 138] on p at bounding box center [325, 136] width 286 height 5
click at [198, 142] on p at bounding box center [329, 142] width 278 height 5
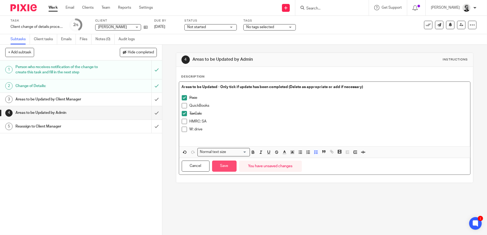
click at [229, 167] on button "Save" at bounding box center [224, 165] width 24 height 11
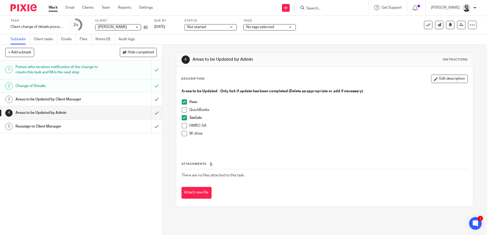
click at [183, 138] on li "W: drive" at bounding box center [325, 136] width 286 height 11
click at [183, 134] on span at bounding box center [184, 133] width 5 height 5
click at [185, 124] on li "HMRC: SA" at bounding box center [325, 127] width 286 height 8
click at [184, 126] on span at bounding box center [184, 125] width 5 height 5
drag, startPoint x: 435, startPoint y: 78, endPoint x: 240, endPoint y: 113, distance: 198.3
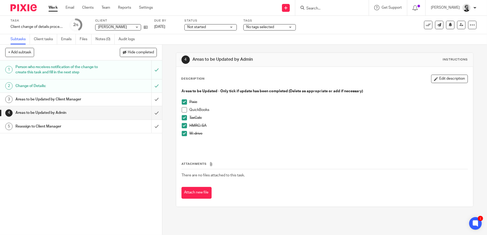
click at [435, 78] on button "Edit description" at bounding box center [449, 79] width 37 height 8
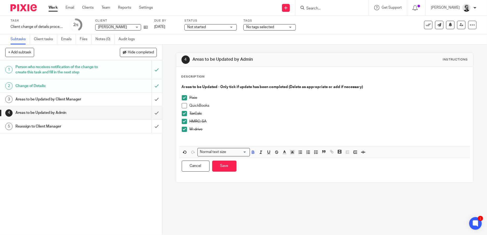
drag, startPoint x: 220, startPoint y: 117, endPoint x: 221, endPoint y: 119, distance: 3.0
click at [220, 117] on div "TaxCalc" at bounding box center [329, 115] width 278 height 8
click at [220, 120] on p "HMRC: SA" at bounding box center [329, 121] width 278 height 5
click at [222, 166] on button "Save" at bounding box center [224, 165] width 24 height 11
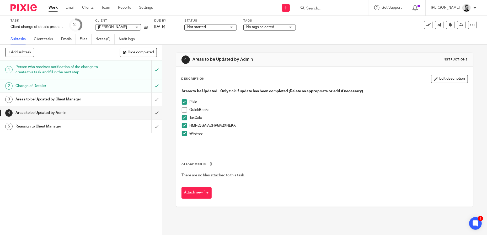
click at [182, 110] on span at bounding box center [184, 109] width 5 height 5
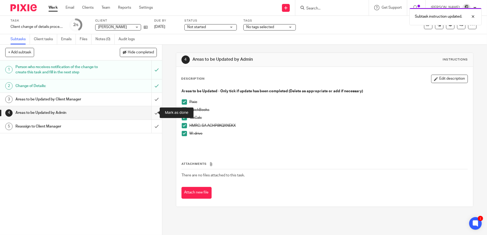
click at [153, 114] on input "submit" at bounding box center [81, 112] width 162 height 13
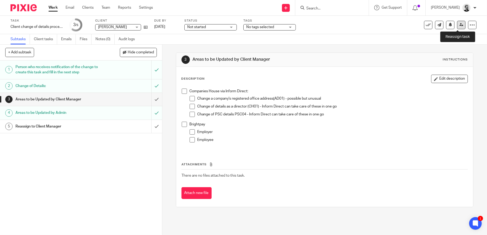
click at [460, 24] on icon at bounding box center [462, 25] width 4 height 4
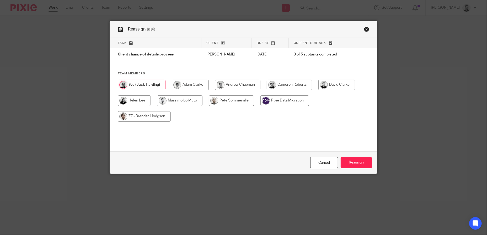
click at [338, 84] on input "radio" at bounding box center [337, 85] width 37 height 10
radio input "true"
click at [360, 159] on input "Reassign" at bounding box center [356, 162] width 31 height 11
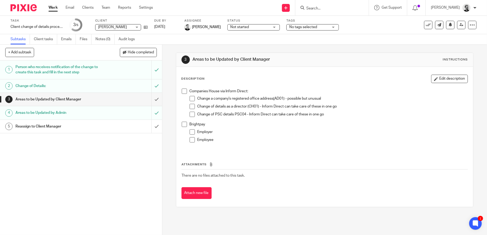
click at [98, 100] on h1 "Areas to be Updated by Client Manager" at bounding box center [58, 99] width 87 height 8
click at [154, 126] on input "submit" at bounding box center [81, 126] width 162 height 13
click at [82, 108] on link "4 Areas to be Updated by Admin" at bounding box center [75, 112] width 151 height 13
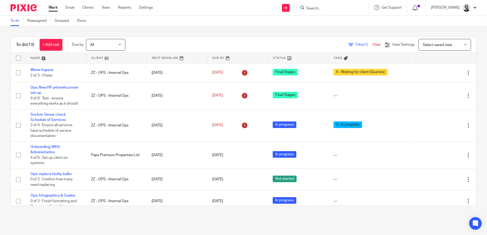
click at [420, 8] on div at bounding box center [417, 8] width 8 height 6
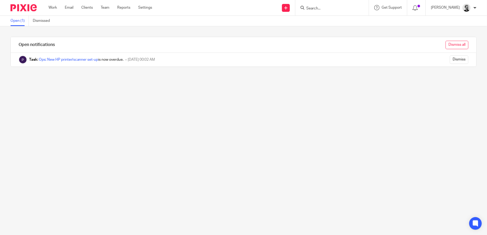
click at [446, 44] on input "Dismiss all" at bounding box center [457, 45] width 23 height 8
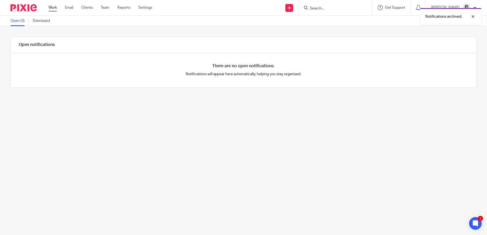
click at [55, 7] on link "Work" at bounding box center [53, 7] width 8 height 5
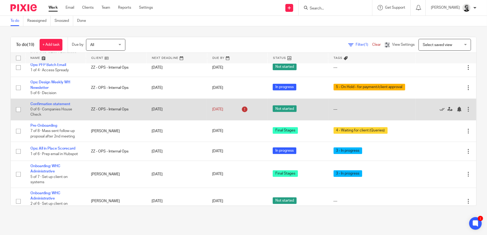
scroll to position [293, 0]
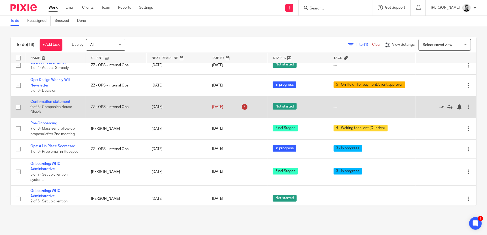
click at [63, 100] on link "Confirmation statement" at bounding box center [50, 102] width 40 height 4
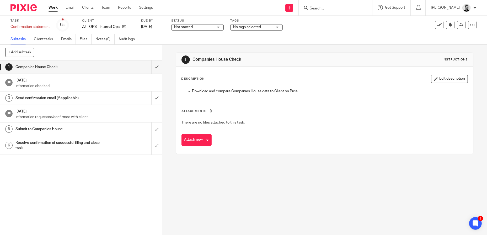
click at [117, 82] on h1 "[DATE]" at bounding box center [85, 79] width 141 height 7
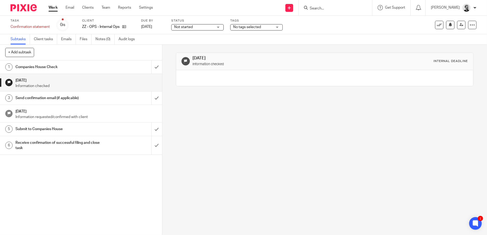
click at [115, 97] on div "Send confirmation email (if applicable)" at bounding box center [80, 98] width 131 height 8
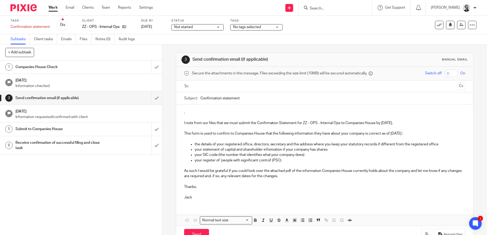
click at [81, 129] on h1 "Submit to Companies House" at bounding box center [58, 129] width 87 height 8
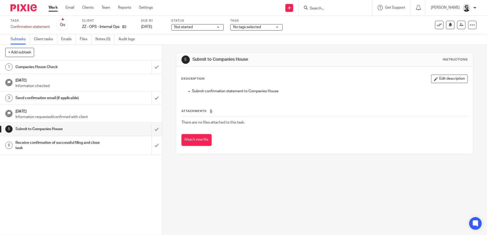
click at [93, 146] on h1 "Receive confirmation of successful filing and close task" at bounding box center [58, 145] width 87 height 13
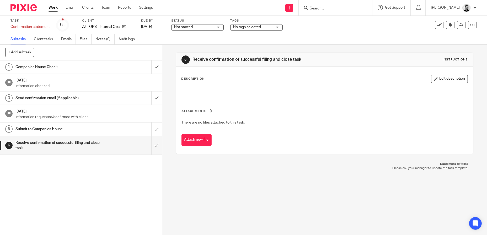
click at [78, 66] on h1 "Companies House Check" at bounding box center [58, 67] width 87 height 8
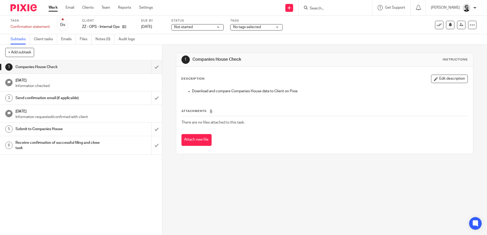
click at [54, 8] on link "Work" at bounding box center [53, 7] width 9 height 5
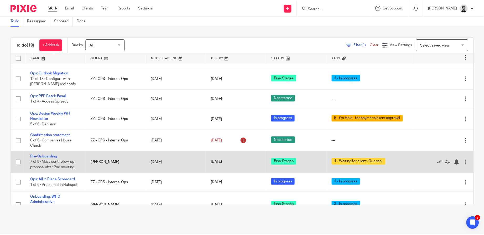
scroll to position [293, 0]
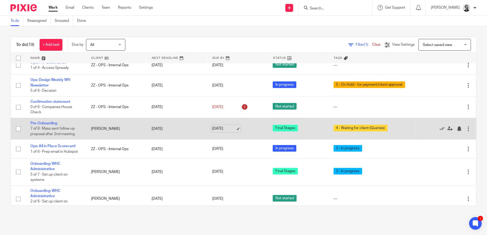
click at [212, 126] on link "29 Aug 2025" at bounding box center [224, 129] width 24 height 6
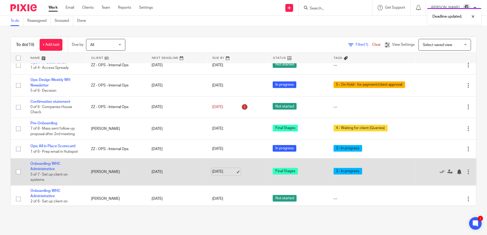
click at [217, 169] on link "29 Aug 2025" at bounding box center [224, 172] width 24 height 6
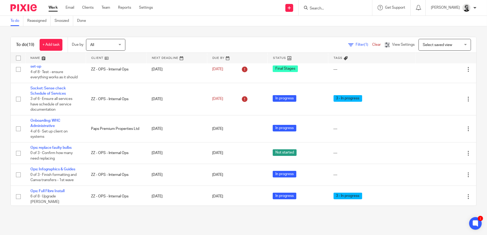
scroll to position [0, 0]
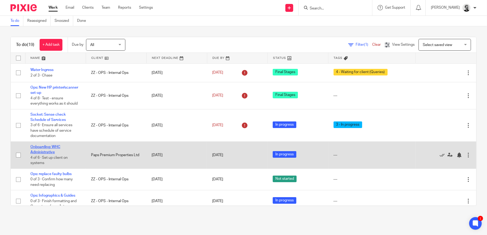
click at [51, 150] on link "Onboarding: WHC Administrative" at bounding box center [45, 149] width 30 height 9
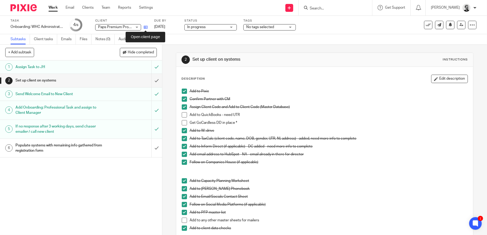
click at [146, 25] on icon at bounding box center [146, 27] width 4 height 4
click at [52, 8] on link "Work" at bounding box center [53, 7] width 9 height 5
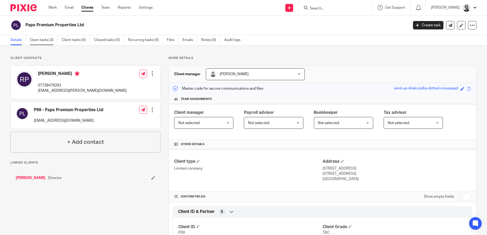
click at [43, 41] on link "Open tasks (3)" at bounding box center [44, 40] width 28 height 10
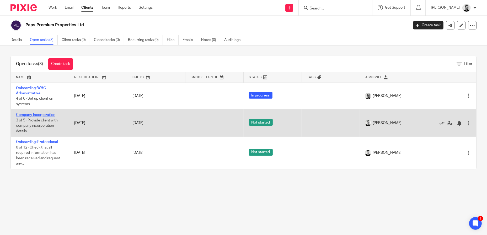
click at [47, 113] on link "Company incorporation" at bounding box center [35, 115] width 39 height 4
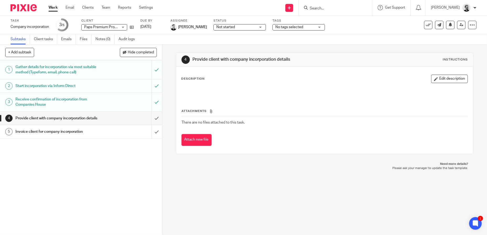
click at [98, 104] on h1 "Receive confirmation of incorporation from Companies House" at bounding box center [58, 101] width 87 height 13
click at [78, 81] on link "2 Start incorporation via Inform Direct" at bounding box center [75, 85] width 151 height 13
click at [54, 8] on link "Work" at bounding box center [53, 7] width 9 height 5
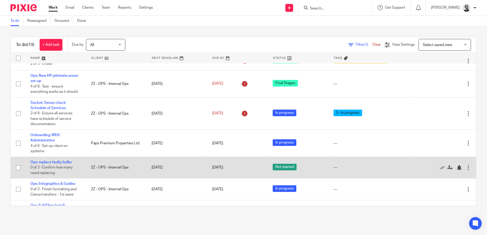
scroll to position [26, 0]
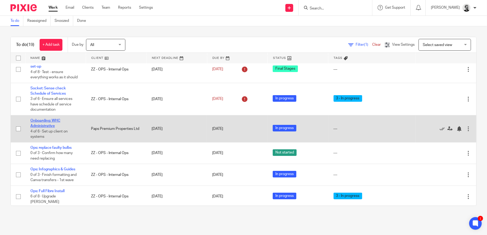
click at [48, 125] on link "Onboarding: WHC Administrative" at bounding box center [45, 123] width 30 height 9
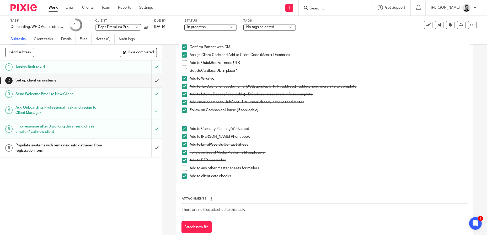
scroll to position [52, 0]
click at [153, 149] on input "submit" at bounding box center [81, 148] width 162 height 19
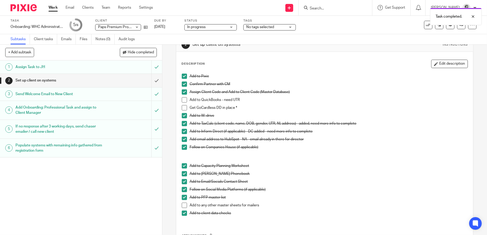
scroll to position [26, 0]
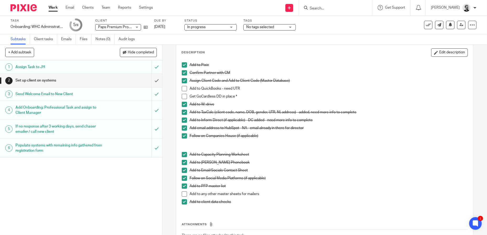
click at [183, 194] on span at bounding box center [184, 193] width 5 height 5
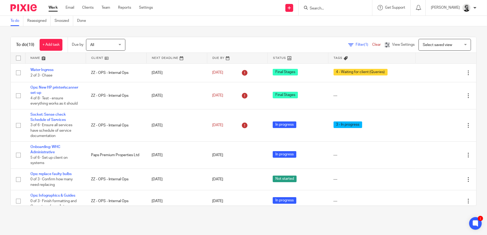
click at [452, 30] on div "To do (19) + Add task Due by All All Today Tomorrow This week Next week This mo…" at bounding box center [243, 121] width 487 height 190
